Goal: Task Accomplishment & Management: Manage account settings

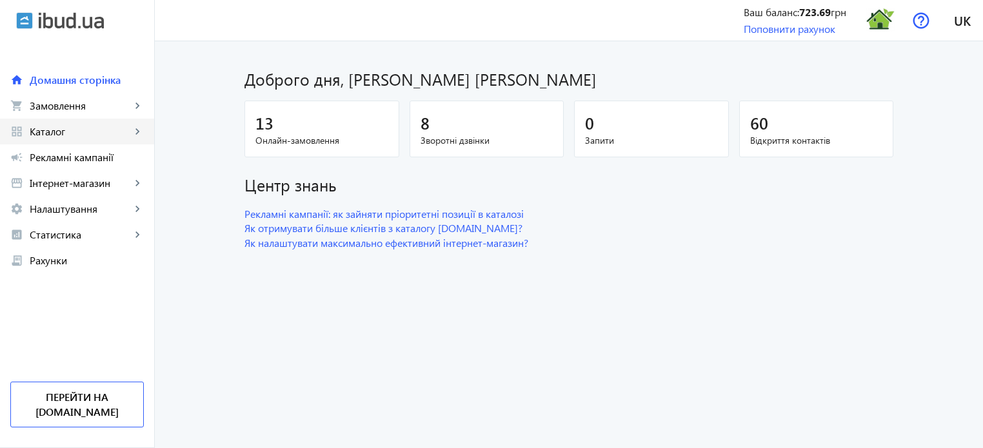
click at [121, 134] on span "Каталог" at bounding box center [80, 131] width 101 height 13
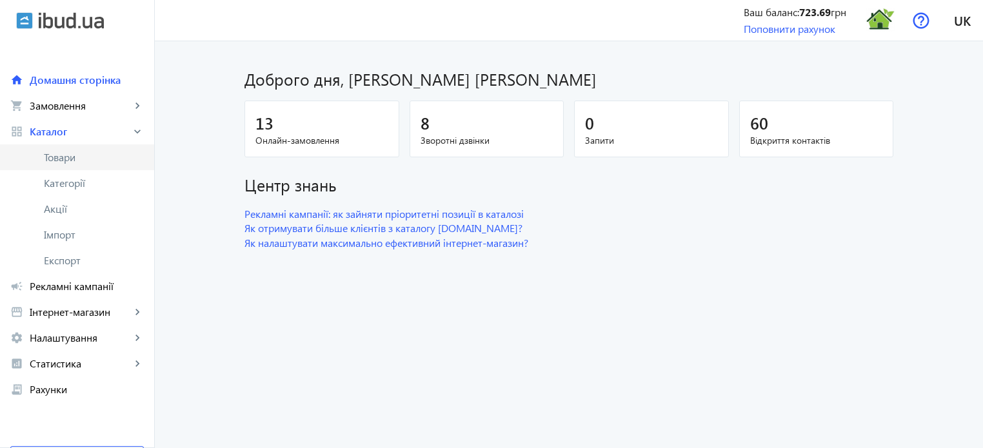
click at [96, 162] on span "Товари" at bounding box center [94, 157] width 100 height 13
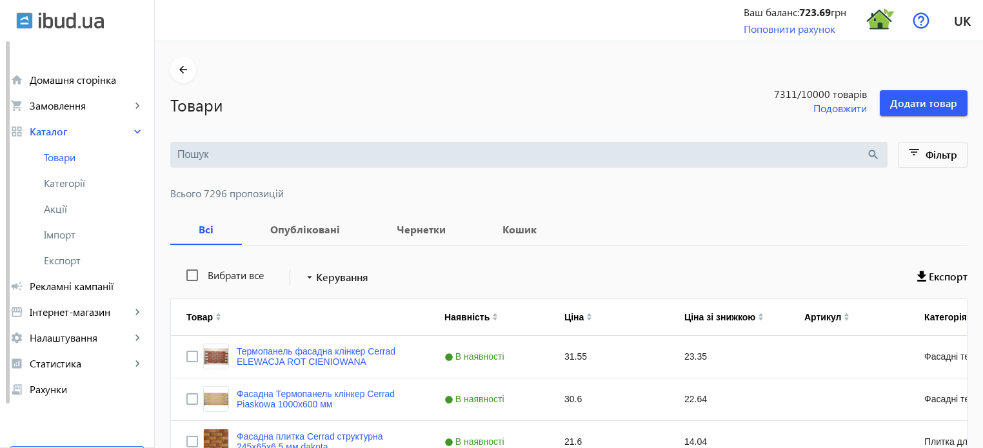
click at [183, 148] on input "search" at bounding box center [521, 155] width 689 height 14
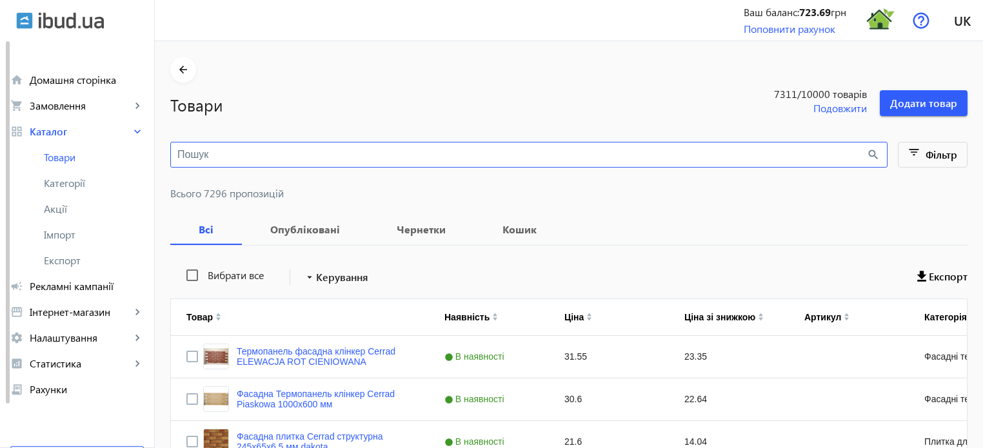
paste input "Marengo"
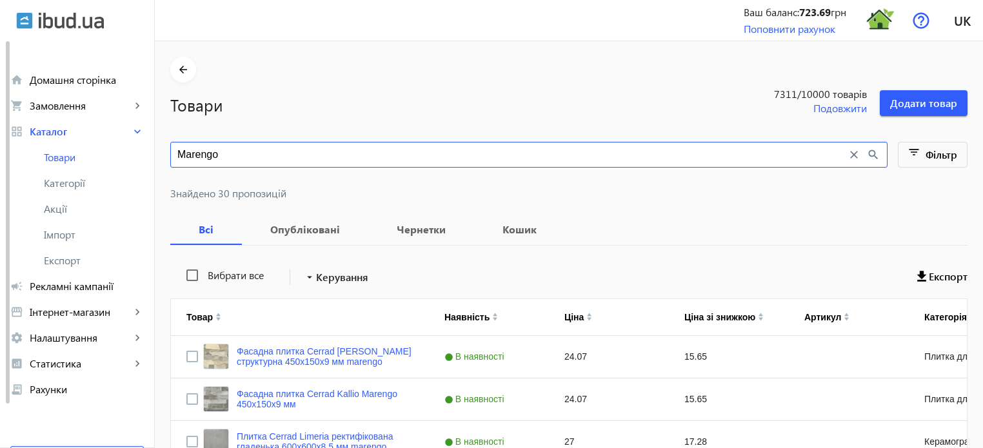
type input "Marengo"
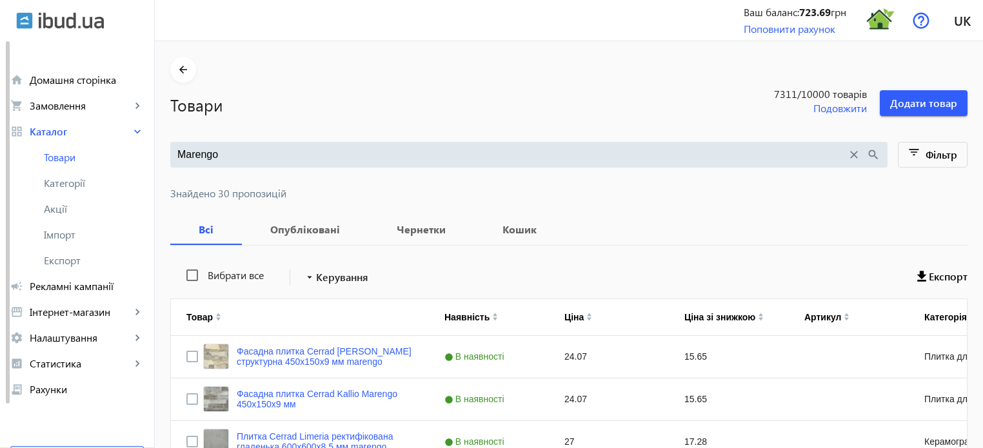
scroll to position [1100, 0]
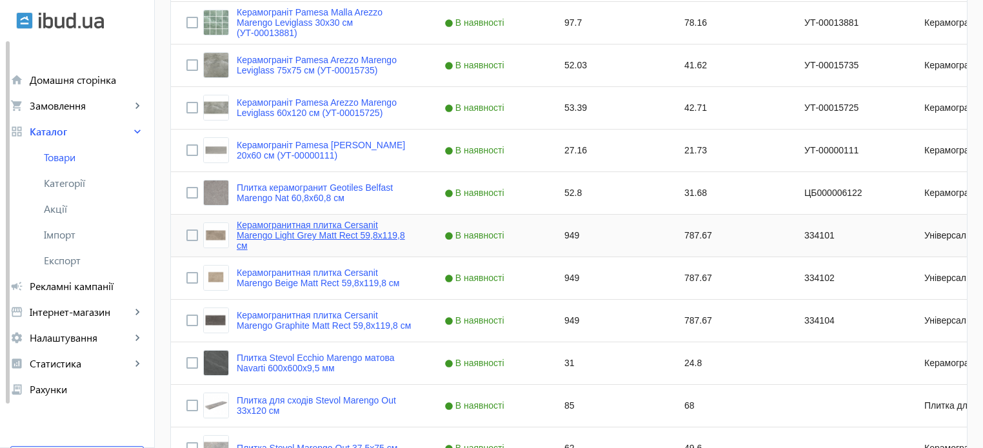
click at [295, 225] on link "Керамогранитная плитка Cersanit Marengo Light Grey Matt Rect 59,8х119,8 см" at bounding box center [325, 235] width 177 height 31
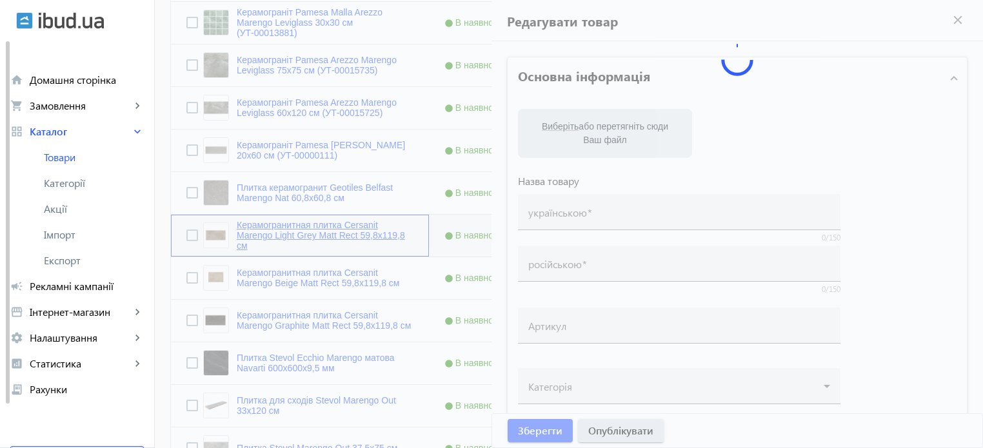
type input "Керамогранитная плитка Cersanit Marengo Light Grey Matt Rect 59,8х119,8 см"
type input "334101"
type input "949"
type input "10"
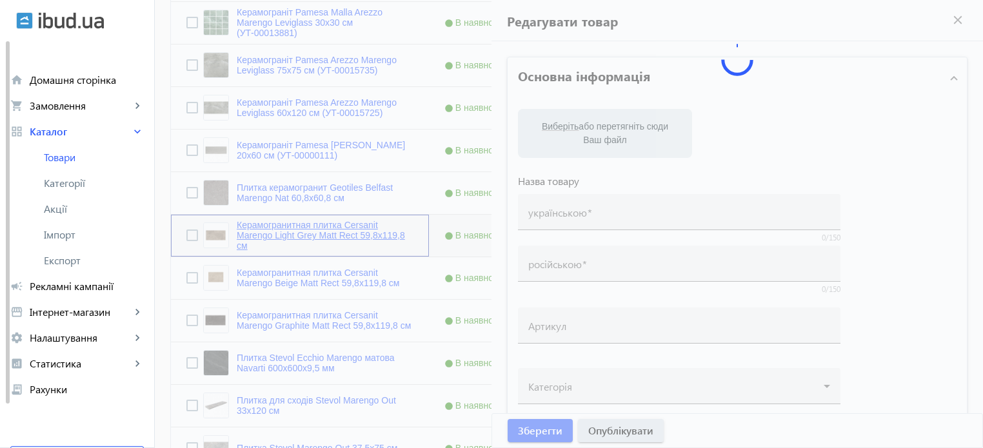
type input "1000"
type input "плитка Cersanit Marengo Light Grey Matt Rect 59,8 х119, 8 см"
type input "плитка Cersanit Marengo Light Grey Matt Rect 59,8х119,8 см"
type textarea "плитка Cersanit Marengo Light Grey Matt Rect 59,8х119,8 см купити"
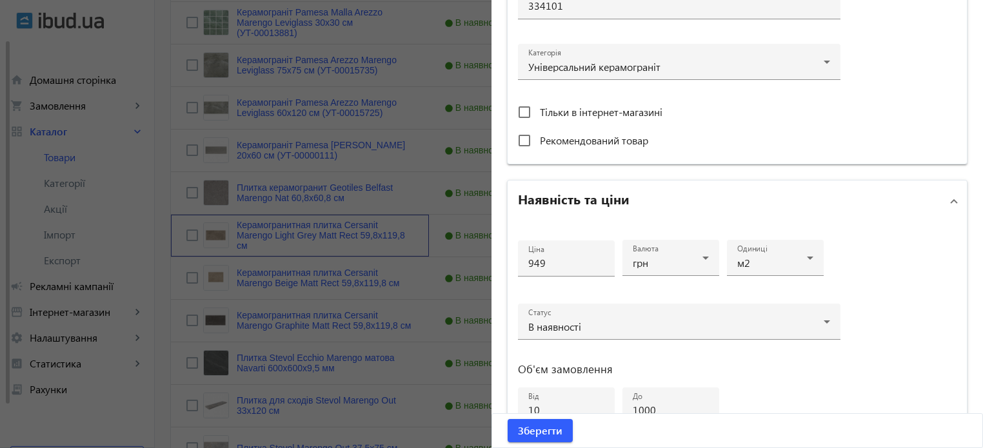
scroll to position [451, 0]
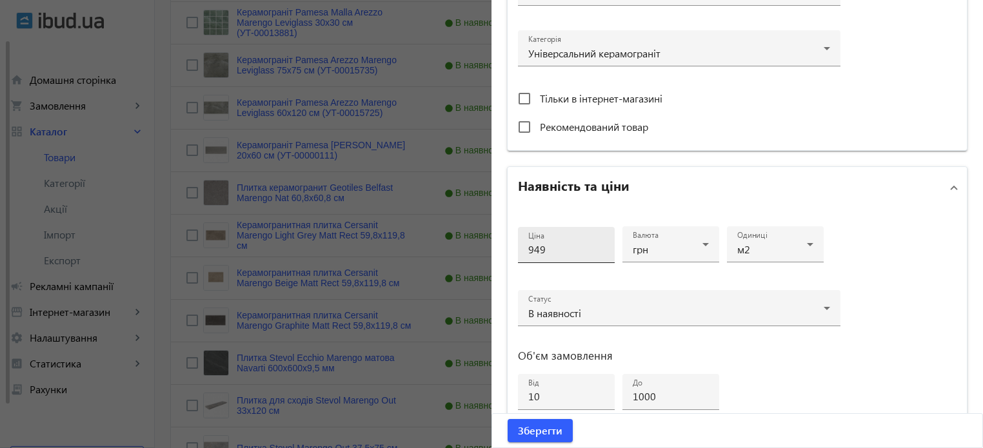
click at [558, 251] on input "949" at bounding box center [566, 250] width 76 height 14
type input "9"
type input "1049"
click at [550, 434] on span "Зберегти" at bounding box center [540, 431] width 45 height 14
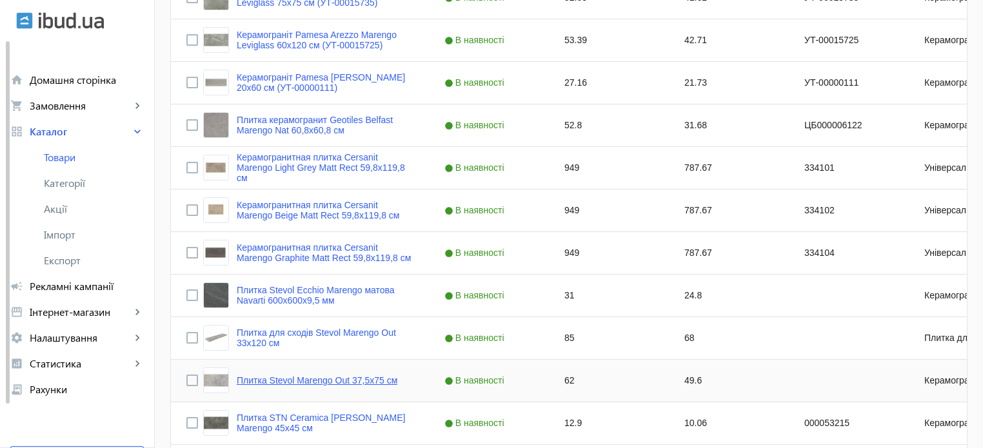
scroll to position [1165, 0]
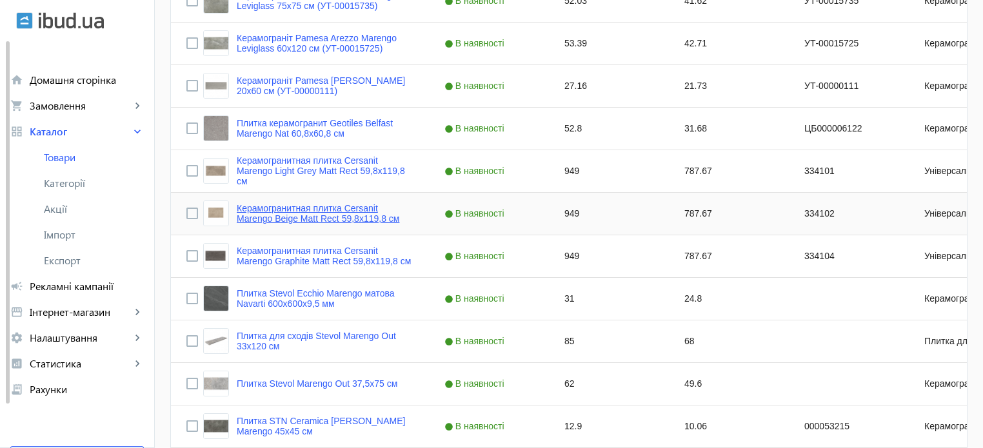
click at [317, 217] on link "Керамогранитная плитка Cersanit Marengo Beige Matt Rect 59,8х119,8 см" at bounding box center [325, 213] width 177 height 21
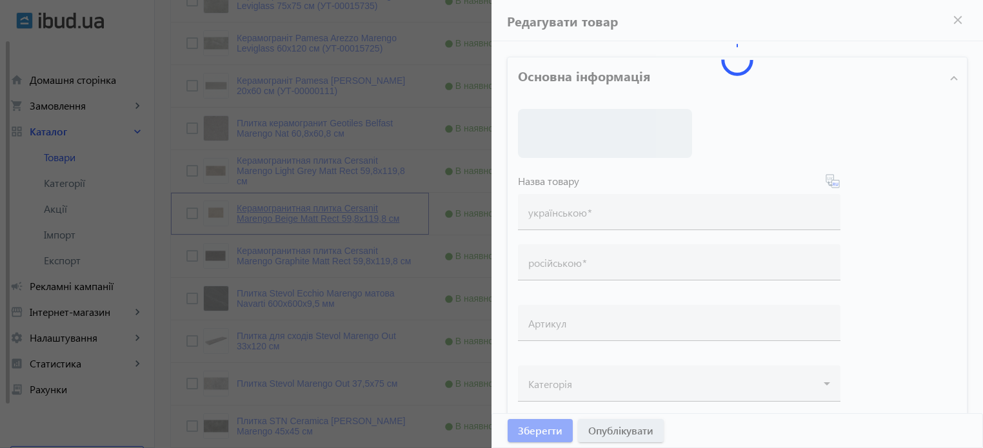
type input "Керамогранитная плитка Cersanit Marengo Beige Matt Rect 59,8х119,8 см"
type input "334102"
type input "949"
type input "10"
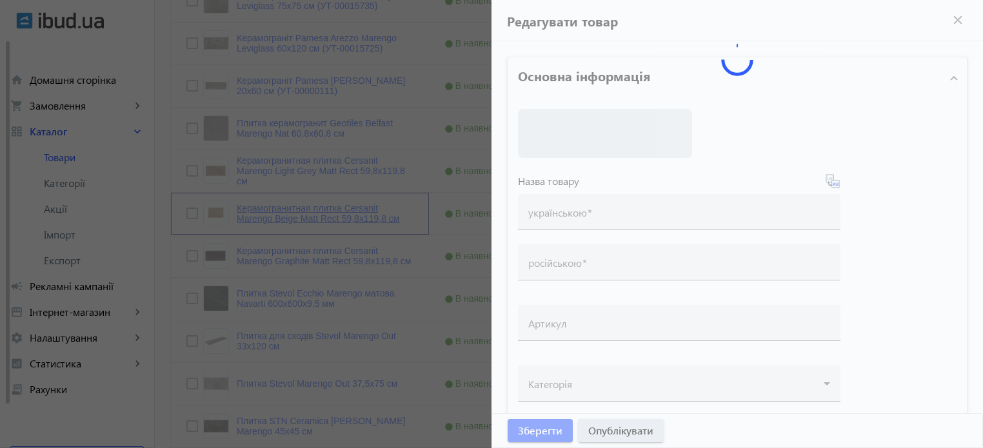
type input "1000"
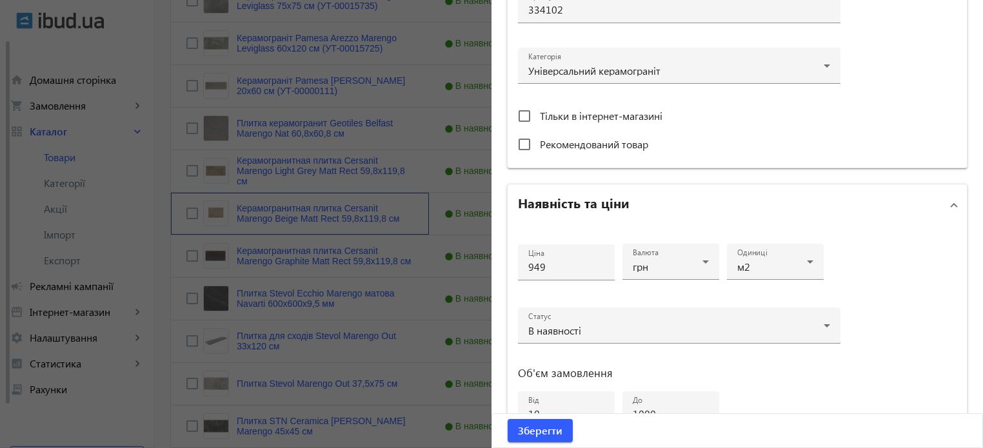
scroll to position [451, 0]
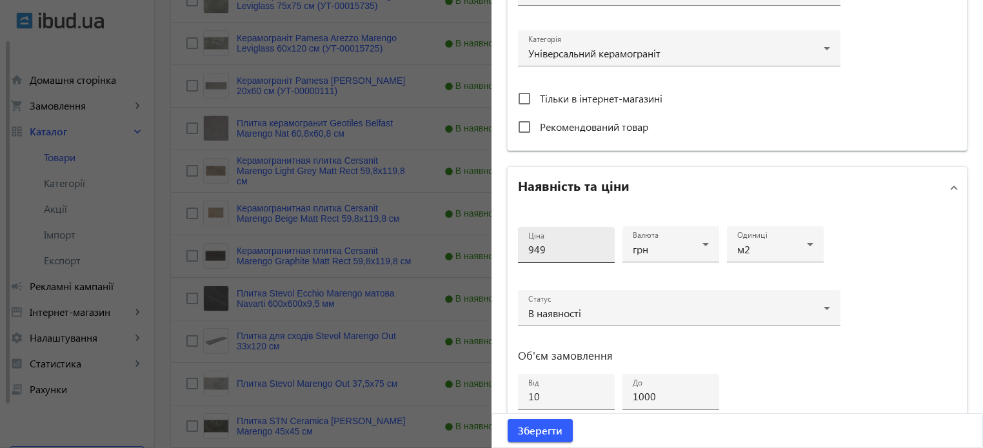
click at [548, 249] on input "949" at bounding box center [566, 250] width 76 height 14
type input "9"
type input "1049"
click at [535, 428] on span "Зберегти" at bounding box center [540, 431] width 45 height 14
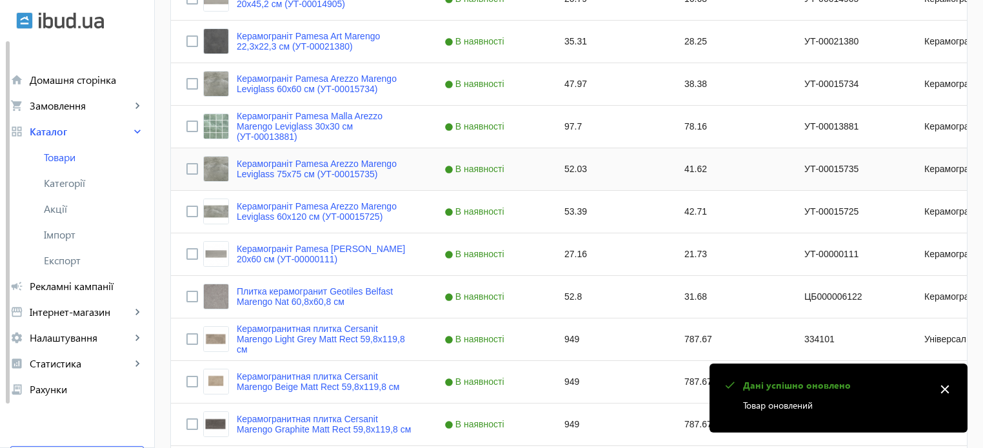
scroll to position [1225, 0]
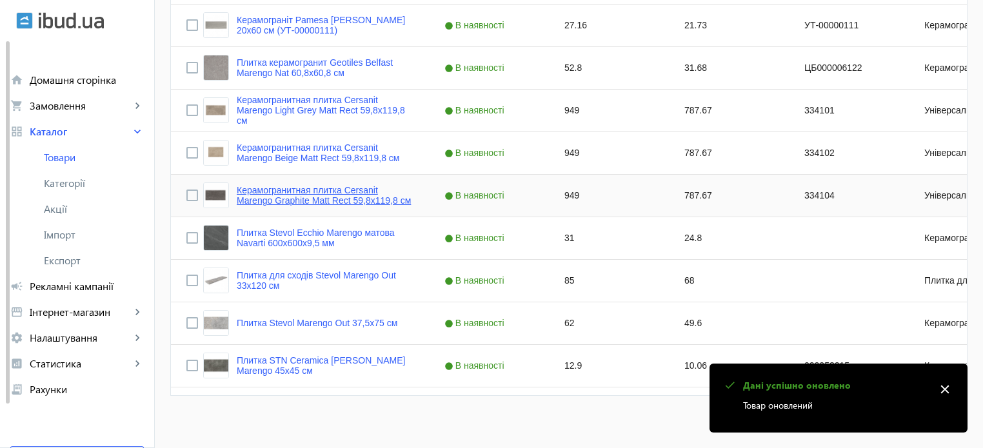
click at [324, 202] on link "Керамогранитная плитка Cersanit Marengo Graphite Matt Rect 59,8х119,8 см" at bounding box center [325, 195] width 177 height 21
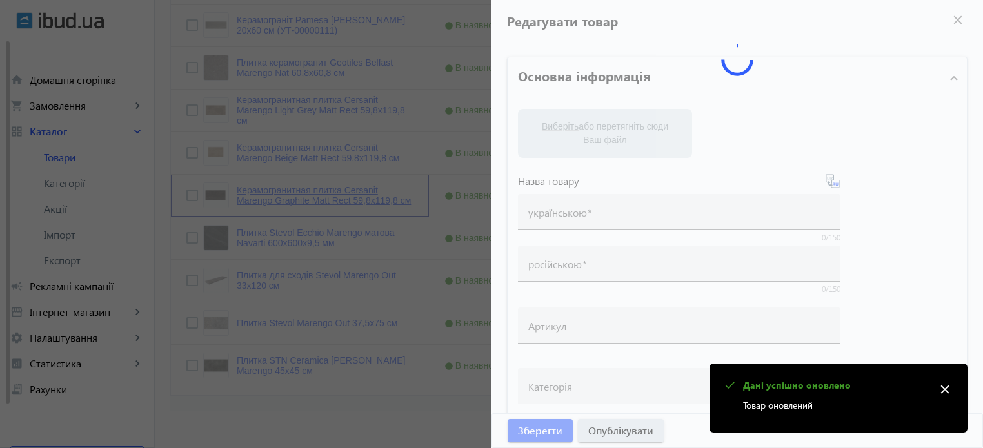
type input "Керамогранитная плитка Cersanit Marengo Graphite Matt Rect 59,8х119,8 см"
type input "334104"
type input "949"
type input "10"
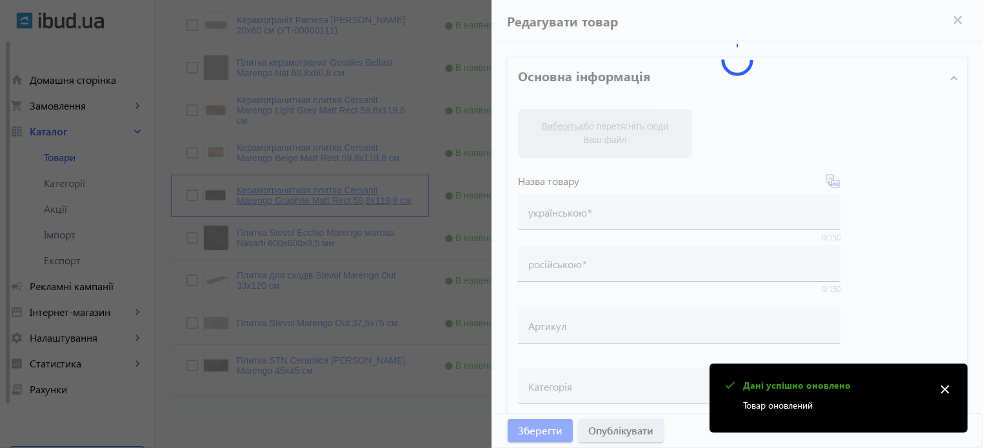
type input "1000"
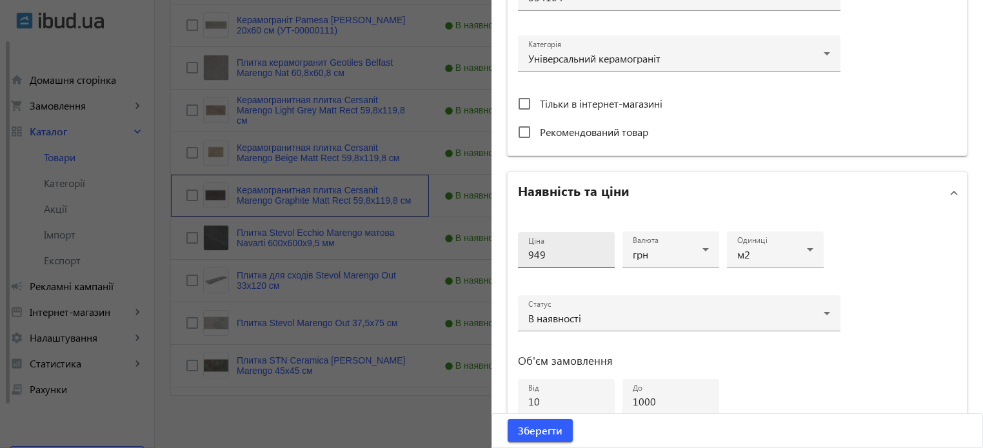
scroll to position [451, 0]
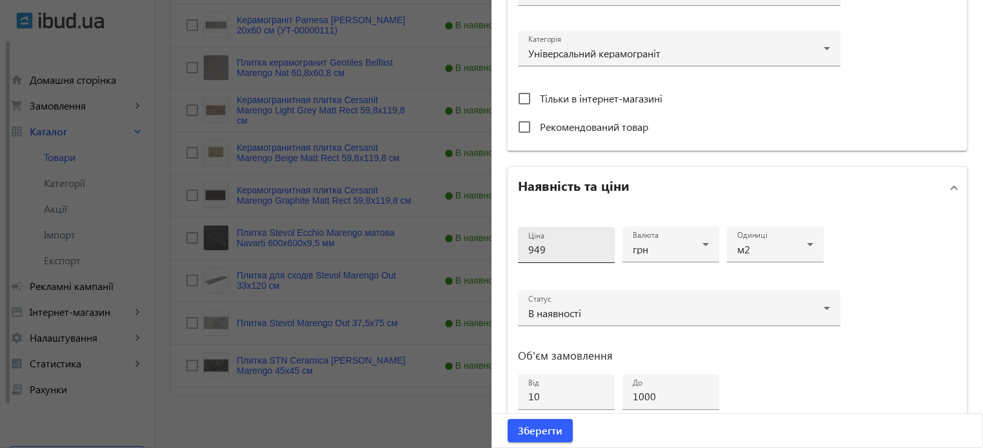
click at [562, 249] on input "949" at bounding box center [566, 250] width 76 height 14
type input "9"
type input "1049"
click at [542, 435] on span "Зберегти" at bounding box center [540, 431] width 45 height 14
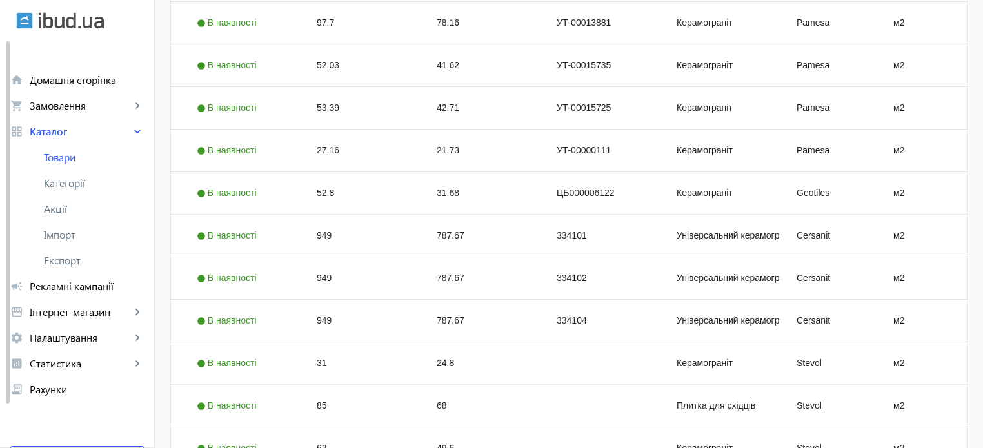
scroll to position [0, 0]
